Goal: Information Seeking & Learning: Get advice/opinions

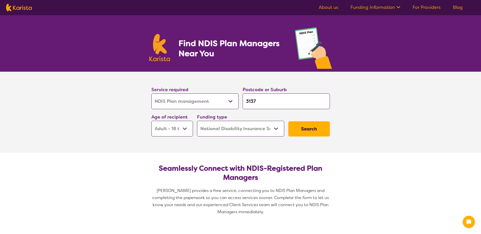
select select "NDIS Plan management"
select select "AD"
select select "NDIS"
select select "NDIS Plan management"
select select "AD"
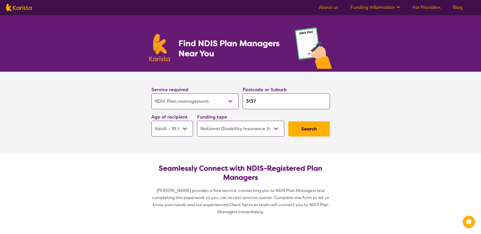
select select "NDIS"
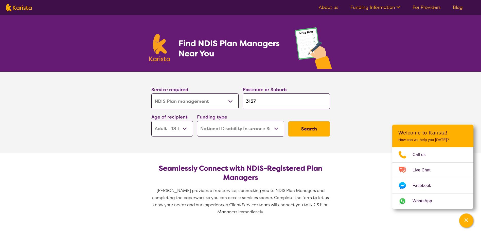
click at [230, 100] on select "Allied Health Assistant Assessment ([MEDICAL_DATA] or [MEDICAL_DATA]) Behaviour…" at bounding box center [194, 102] width 87 height 16
select select "[MEDICAL_DATA]"
click at [151, 94] on select "Allied Health Assistant Assessment ([MEDICAL_DATA] or [MEDICAL_DATA]) Behaviour…" at bounding box center [194, 102] width 87 height 16
select select "[MEDICAL_DATA]"
click at [185, 126] on select "Early Childhood - 0 to 9 Child - 10 to 11 Adolescent - 12 to 17 Adult - 18 to 6…" at bounding box center [172, 129] width 42 height 16
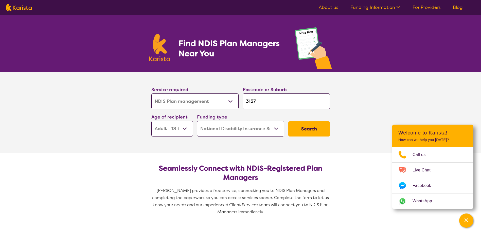
click at [151, 121] on select "Early Childhood - 0 to 9 Child - 10 to 11 Adolescent - 12 to 17 Adult - 18 to 6…" at bounding box center [172, 129] width 42 height 16
click at [307, 128] on button "Search" at bounding box center [309, 129] width 42 height 15
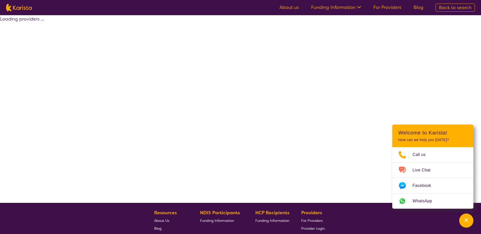
select select "by_score"
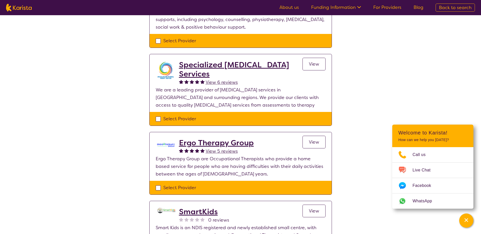
scroll to position [279, 0]
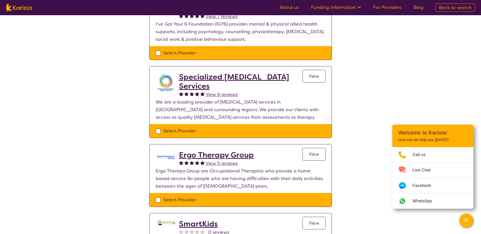
click at [157, 131] on div "Select Provider" at bounding box center [241, 131] width 170 height 8
checkbox input "true"
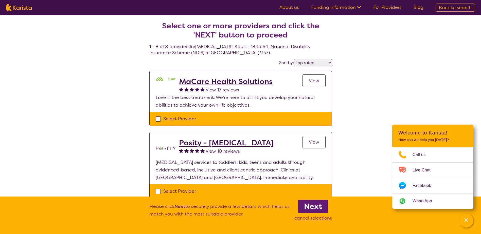
click at [311, 205] on b "Next" at bounding box center [313, 207] width 18 height 10
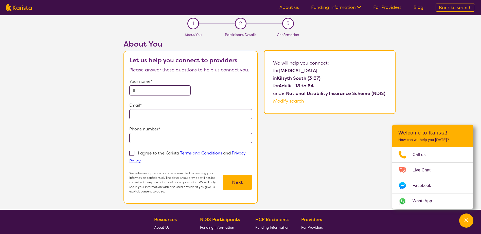
select select "by_score"
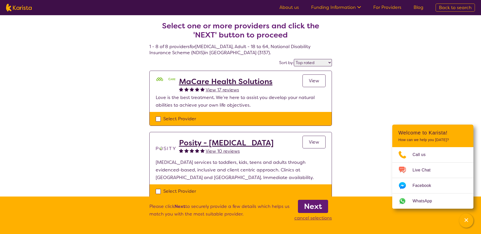
select select "NDIS Plan management"
select select "AD"
select select "NDIS"
select select "NDIS Plan management"
select select "AD"
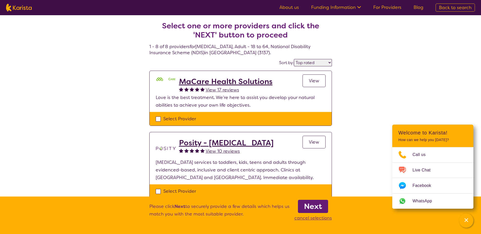
select select "NDIS"
